Goal: Task Accomplishment & Management: Complete application form

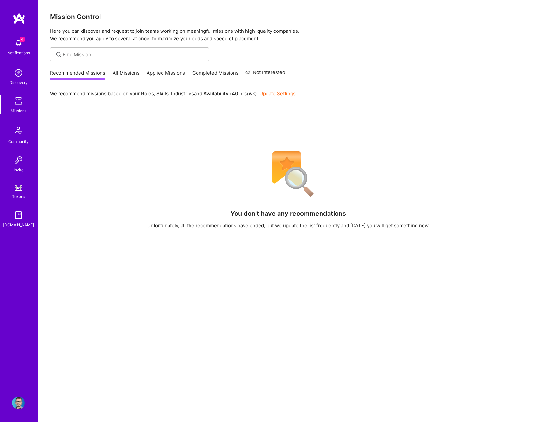
click at [17, 102] on img at bounding box center [18, 101] width 13 height 13
click at [166, 69] on div "Recommended Missions All Missions Applied Missions Completed Missions Not Inter…" at bounding box center [167, 73] width 235 height 14
click at [163, 75] on link "Applied Missions" at bounding box center [166, 75] width 38 height 10
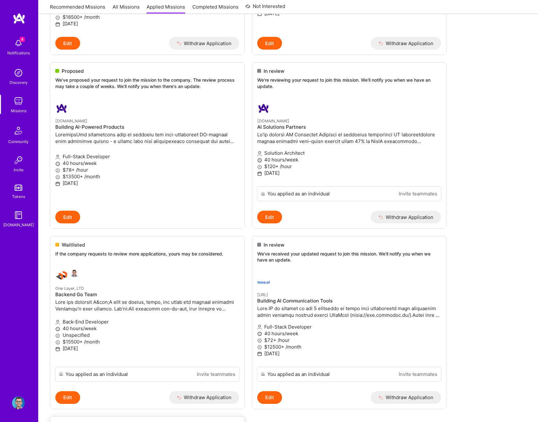
scroll to position [318, 0]
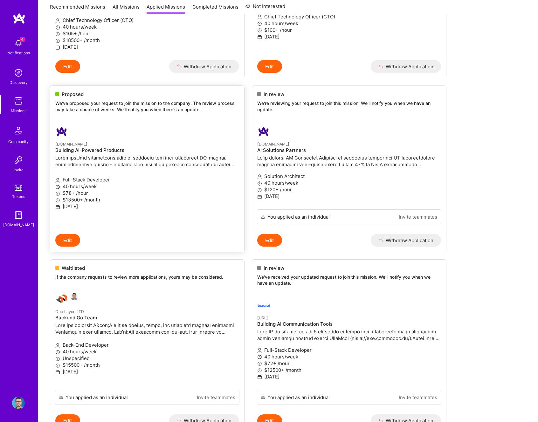
click at [99, 182] on p "Full-Stack Developer" at bounding box center [147, 180] width 184 height 7
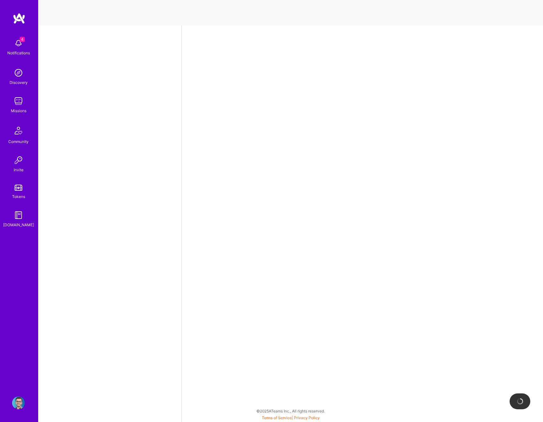
select select "RO"
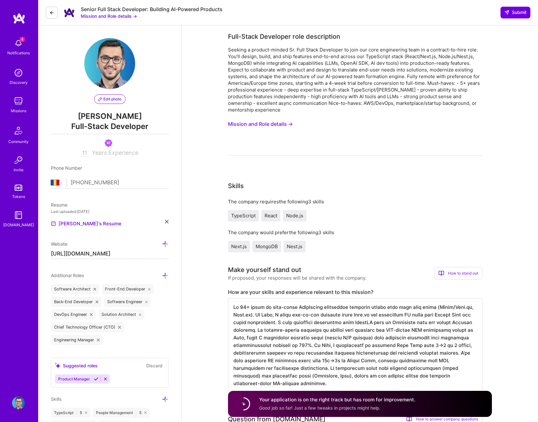
click at [261, 123] on button "Mission and Role details →" at bounding box center [260, 124] width 65 height 12
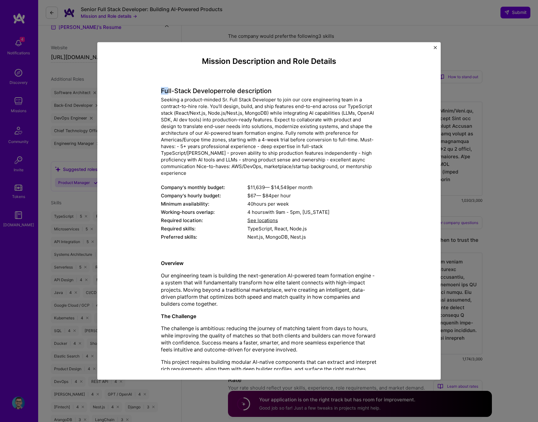
drag, startPoint x: 157, startPoint y: 90, endPoint x: 167, endPoint y: 87, distance: 10.6
click at [166, 87] on div "Mission Description and Role Details Full-Stack Developer role description Comp…" at bounding box center [269, 271] width 314 height 429
click at [192, 64] on h4 "Mission Description and Role Details" at bounding box center [269, 61] width 216 height 9
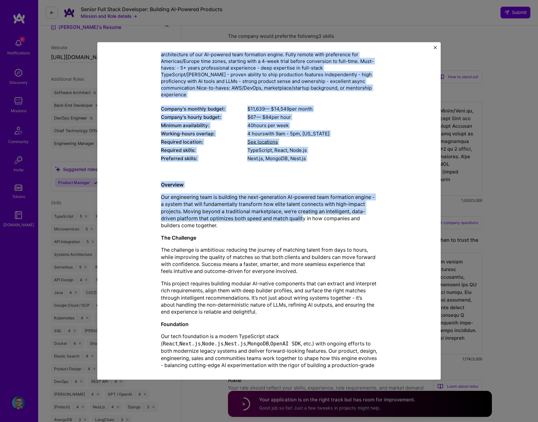
scroll to position [108, 0]
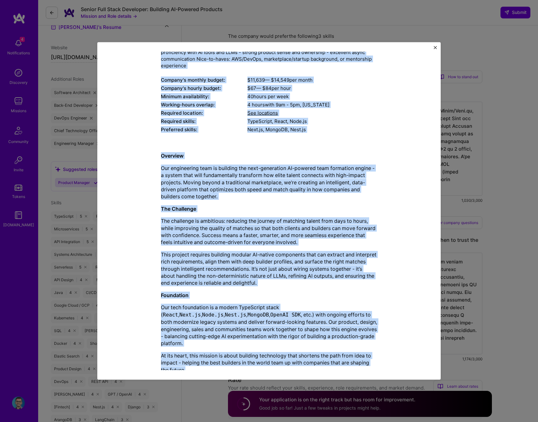
drag, startPoint x: 194, startPoint y: 60, endPoint x: 328, endPoint y: 360, distance: 328.5
click at [330, 364] on div "Mission Description and Role Details Full-Stack Developer role description Comp…" at bounding box center [269, 163] width 216 height 429
copy div "Loremip Dolorsitame con Adip Elitsed Doei-Tempo Incididun utla etdoloremag Aliq…"
